Goal: Task Accomplishment & Management: Manage account settings

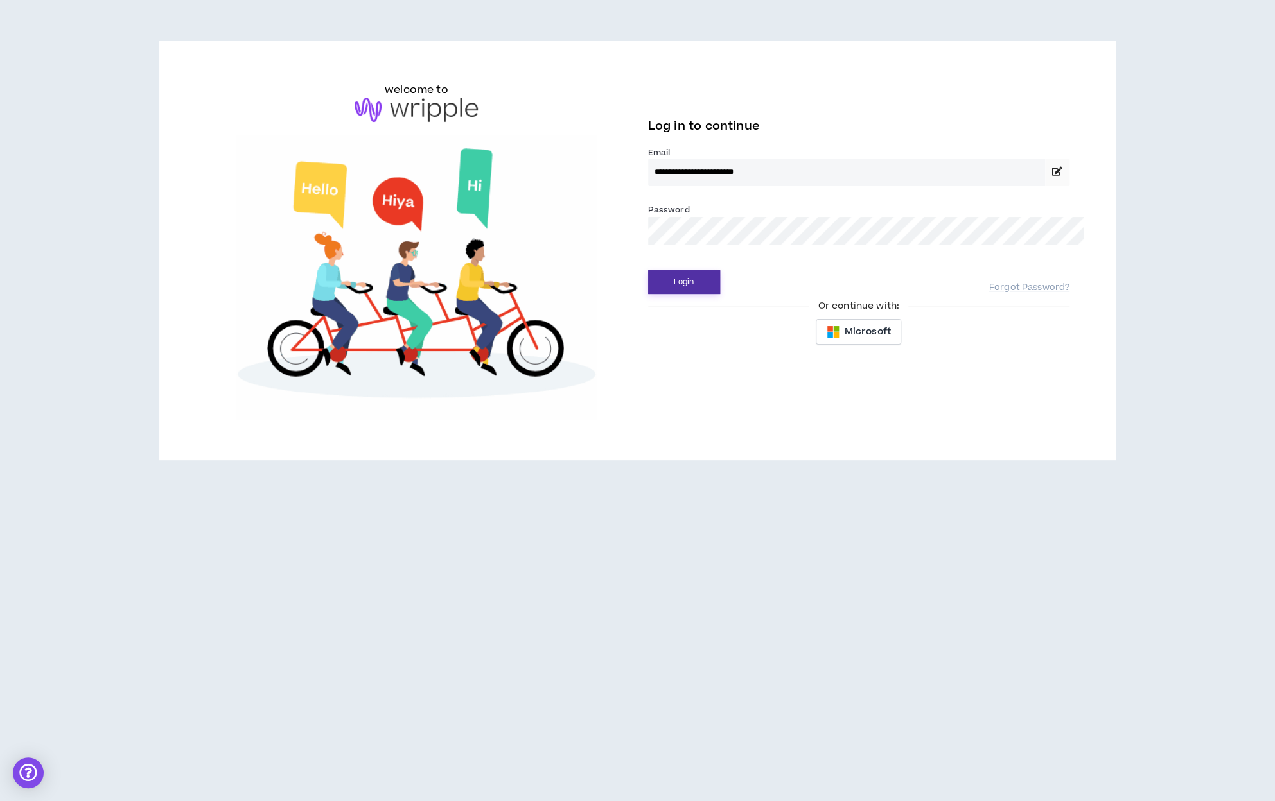
click at [672, 270] on button "Login" at bounding box center [684, 282] width 72 height 24
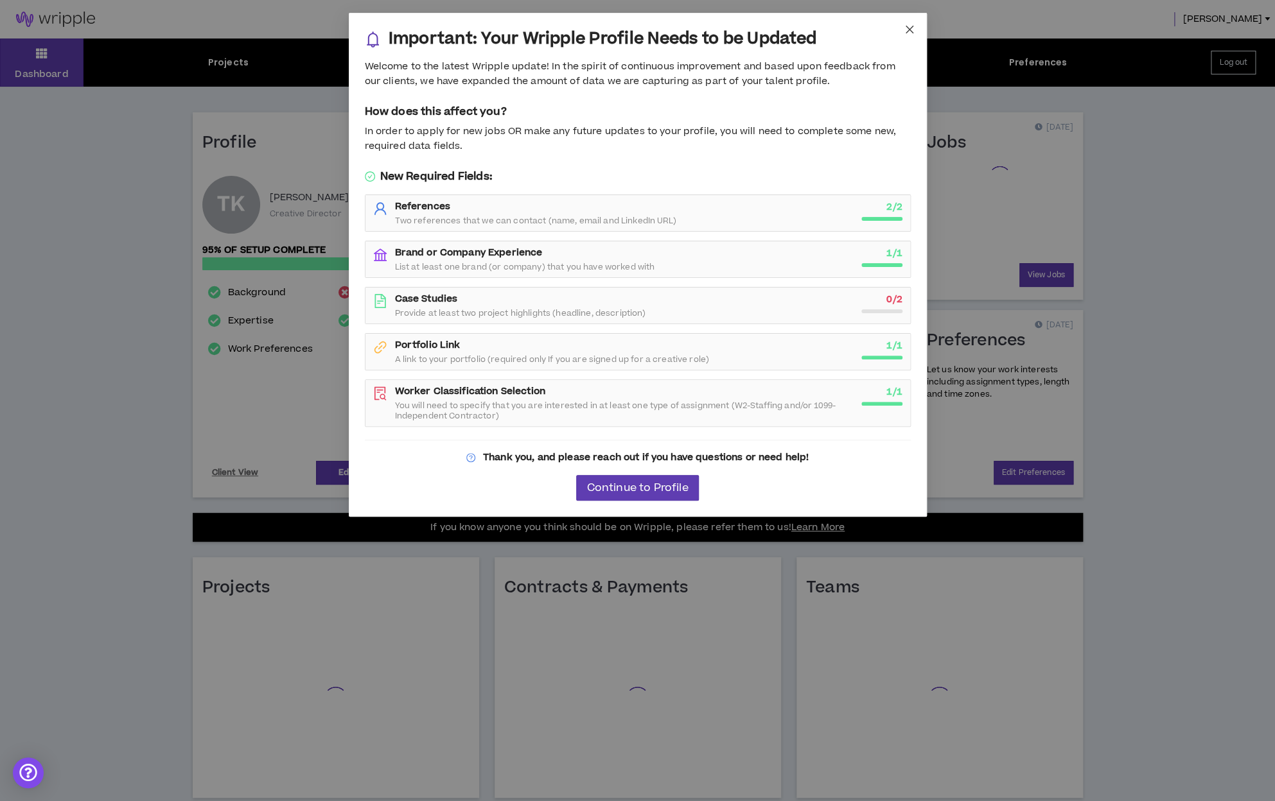
click at [907, 30] on icon "close" at bounding box center [909, 30] width 8 height 8
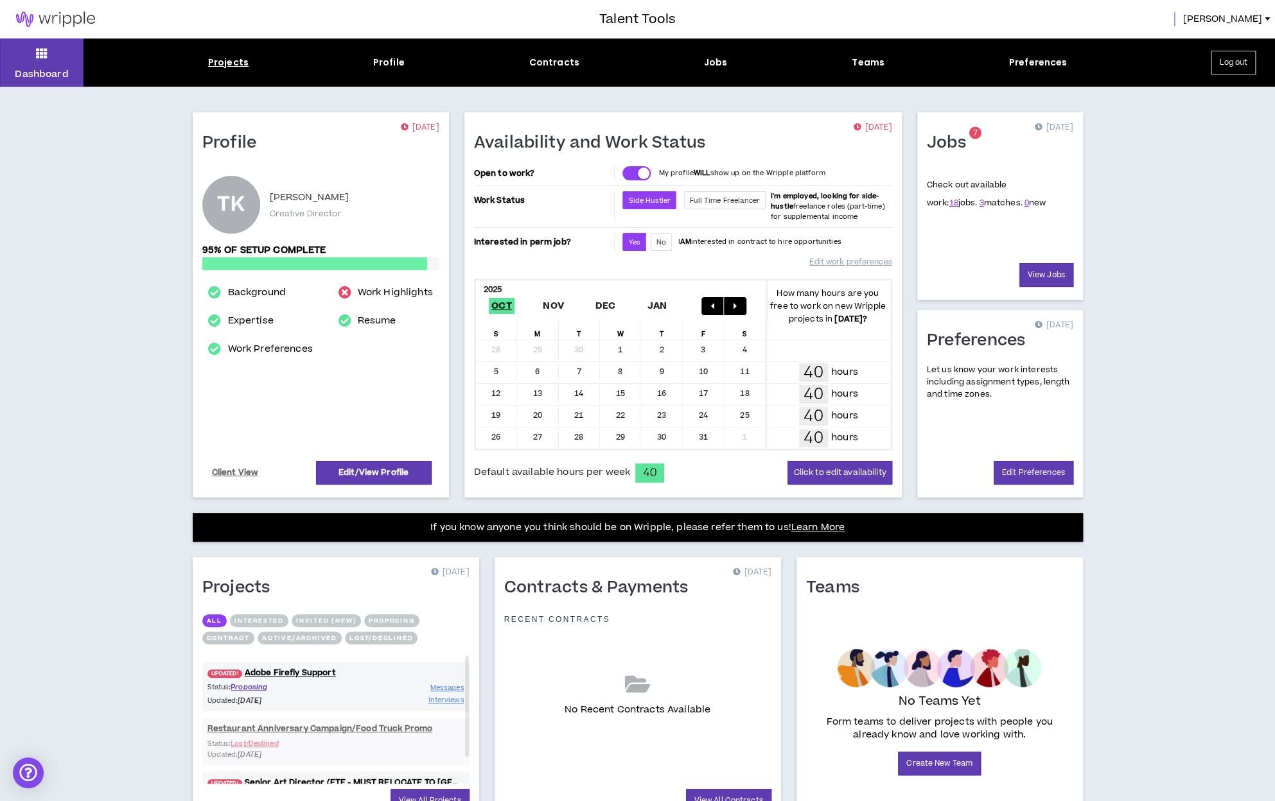
click at [229, 67] on div "Projects" at bounding box center [228, 62] width 40 height 13
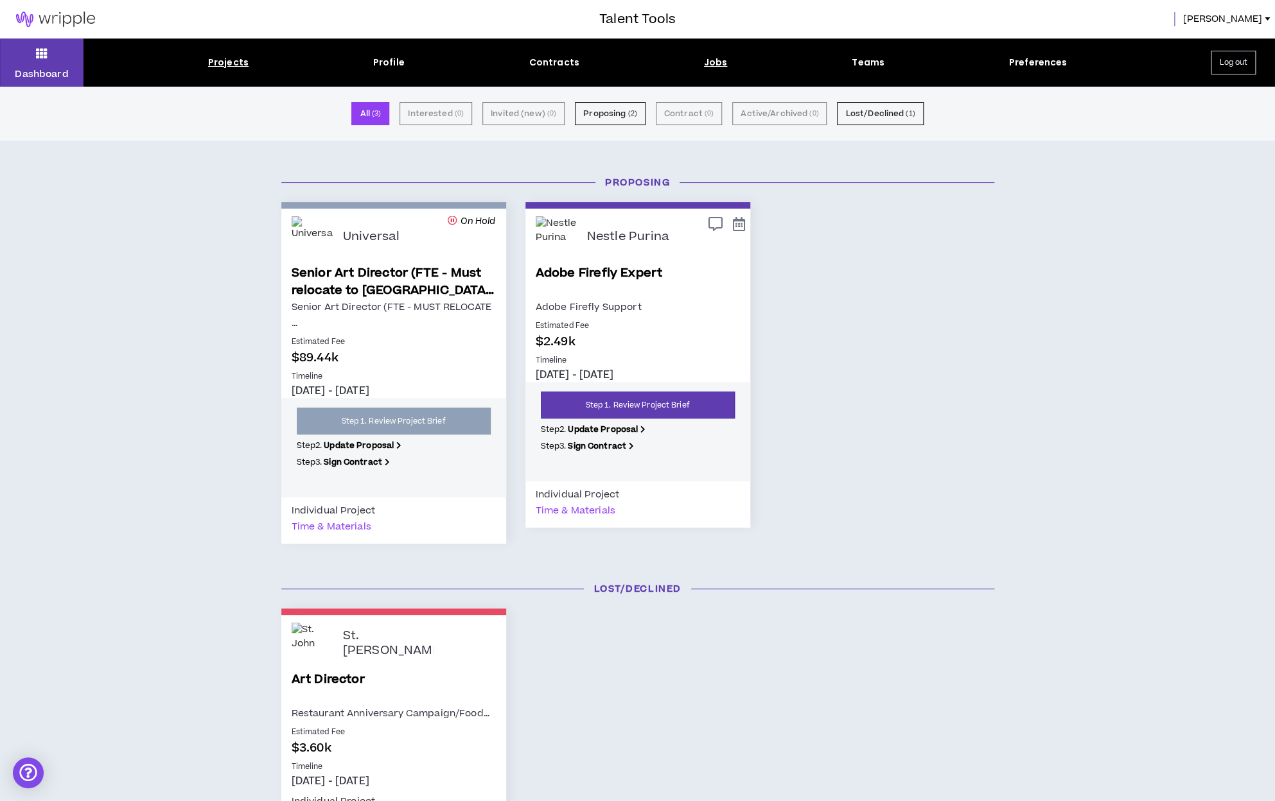
click at [716, 61] on div "Jobs" at bounding box center [716, 62] width 24 height 13
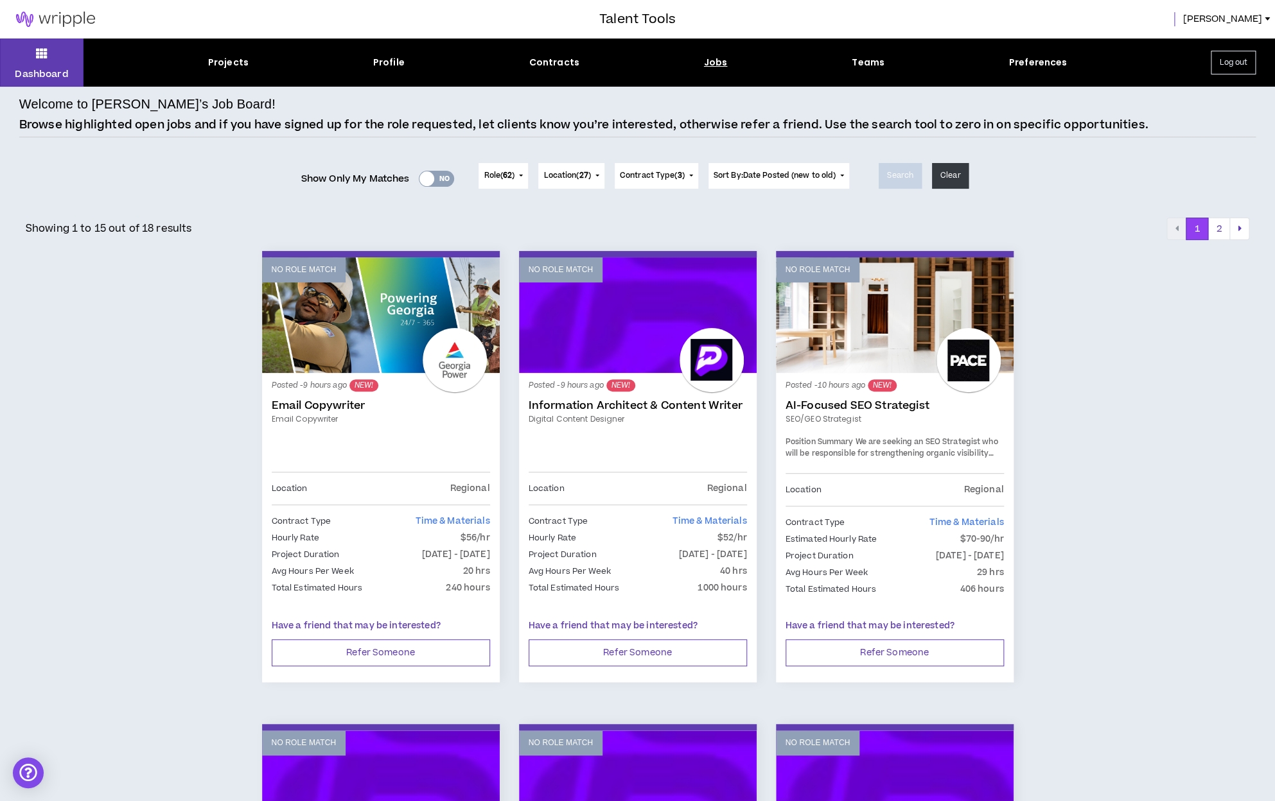
click at [446, 180] on div "Yes No" at bounding box center [436, 179] width 35 height 16
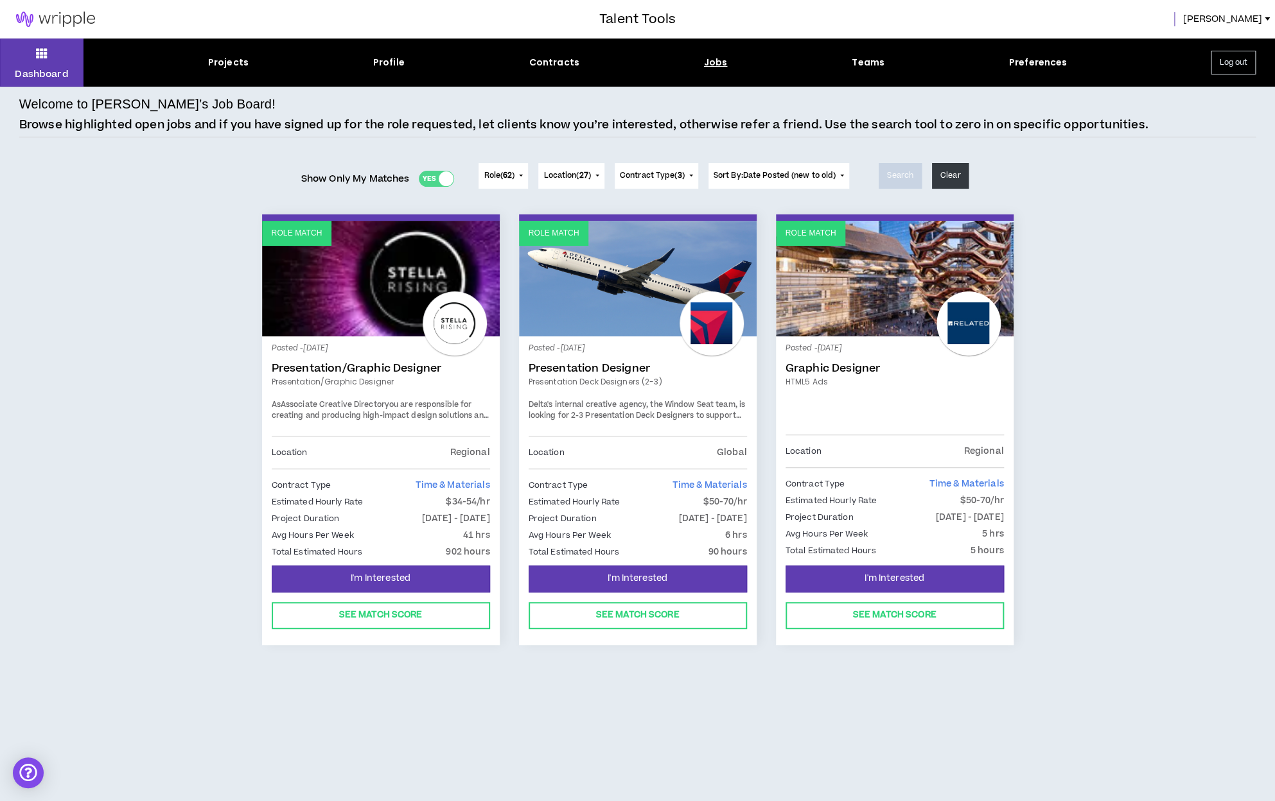
click at [607, 263] on link "Role Match" at bounding box center [638, 279] width 238 height 116
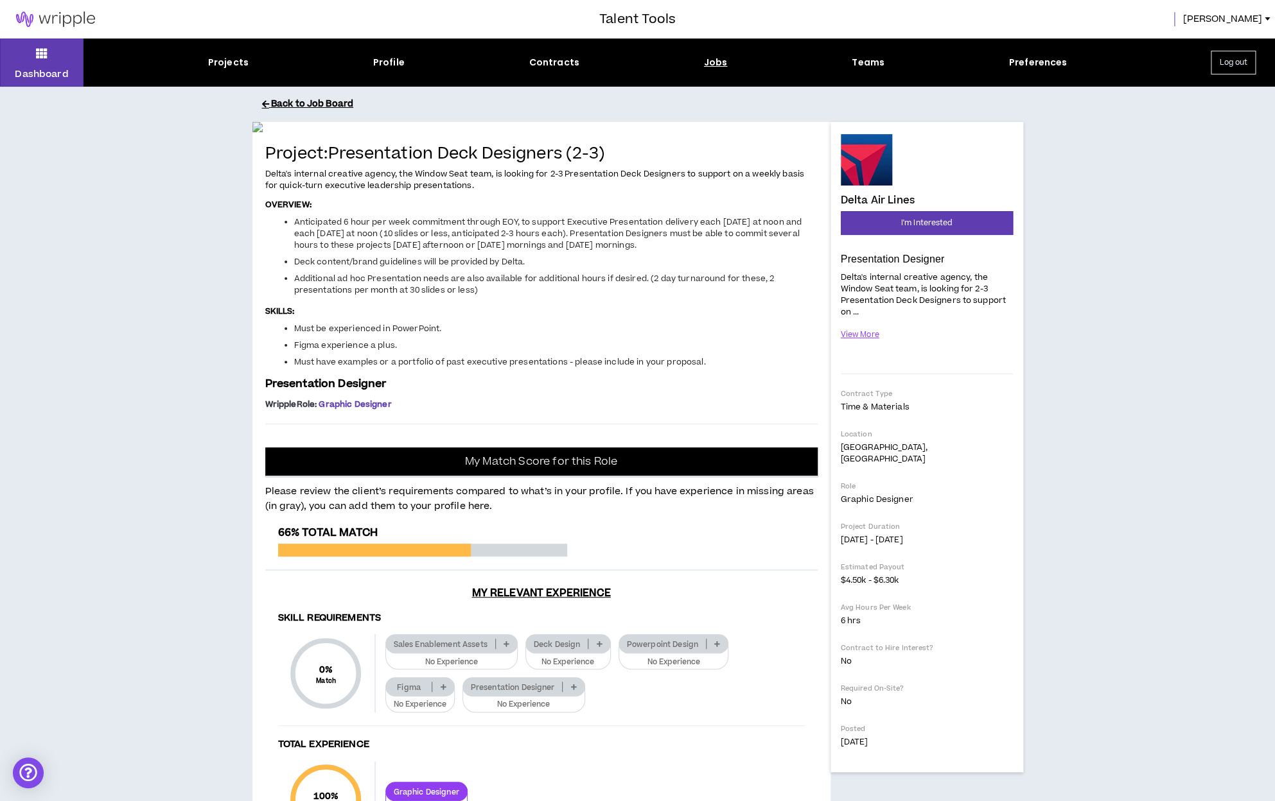
click at [321, 107] on button "Back to Job Board" at bounding box center [647, 104] width 771 height 22
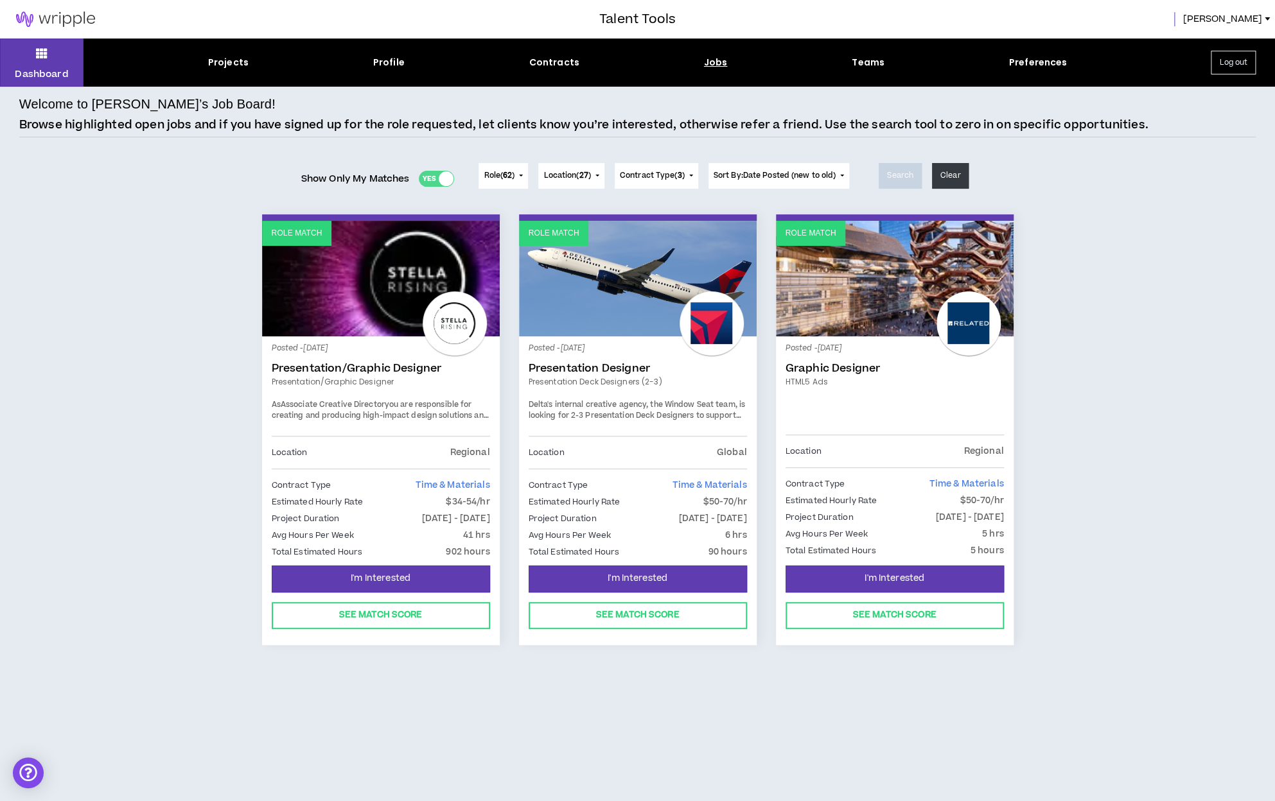
click at [868, 55] on div "Dashboard Projects Profile Contracts Jobs Teams Preferences Log out" at bounding box center [637, 63] width 1275 height 48
click at [863, 62] on div "Teams" at bounding box center [867, 62] width 33 height 13
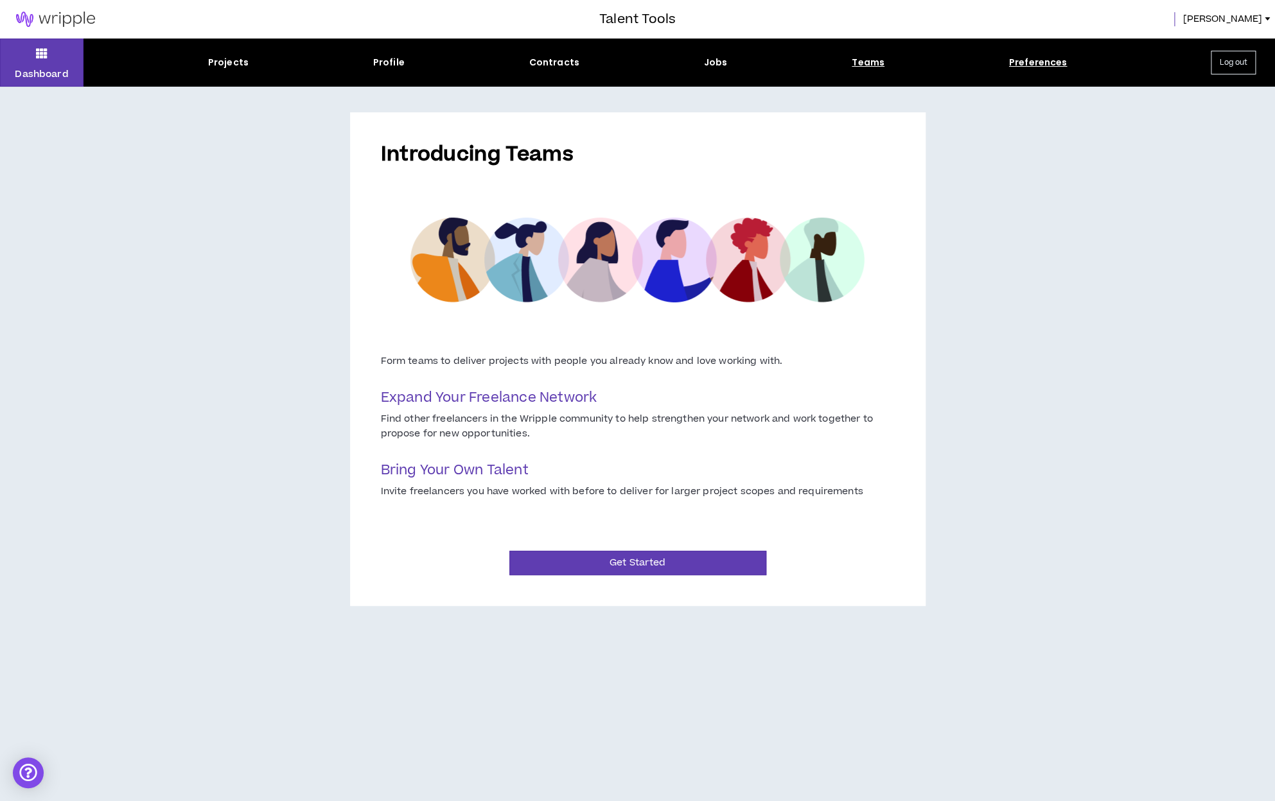
click at [1045, 64] on div "Preferences" at bounding box center [1038, 62] width 58 height 13
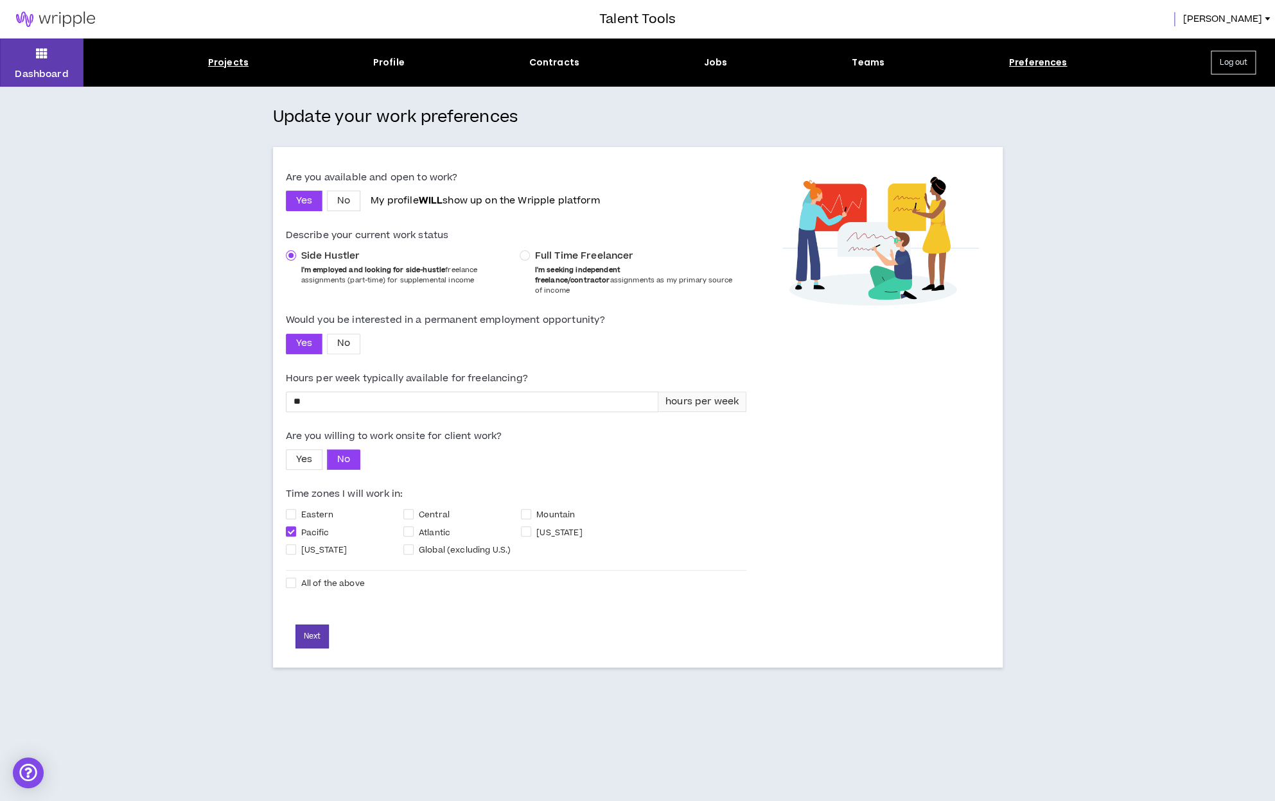
click at [214, 59] on div "Projects" at bounding box center [228, 62] width 40 height 13
